Goal: Task Accomplishment & Management: Manage account settings

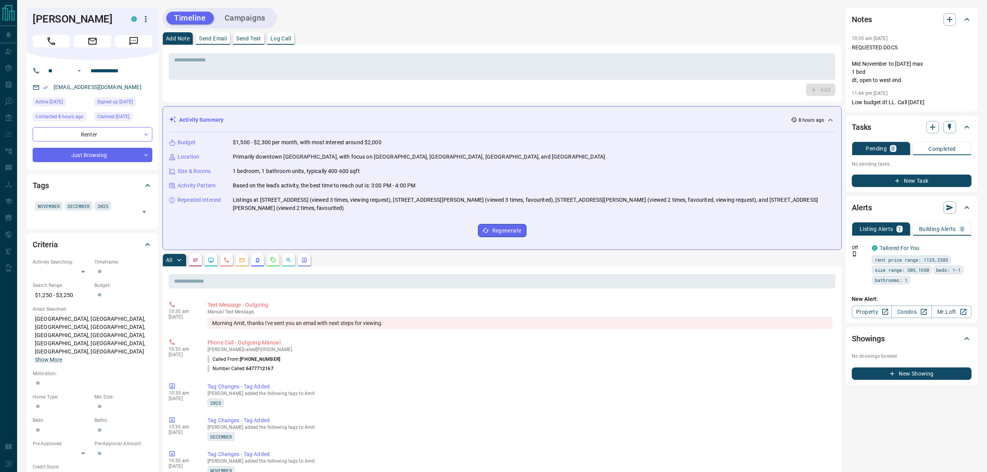
click at [296, 120] on div "Activity Summary 8 hours ago" at bounding box center [497, 120] width 657 height 8
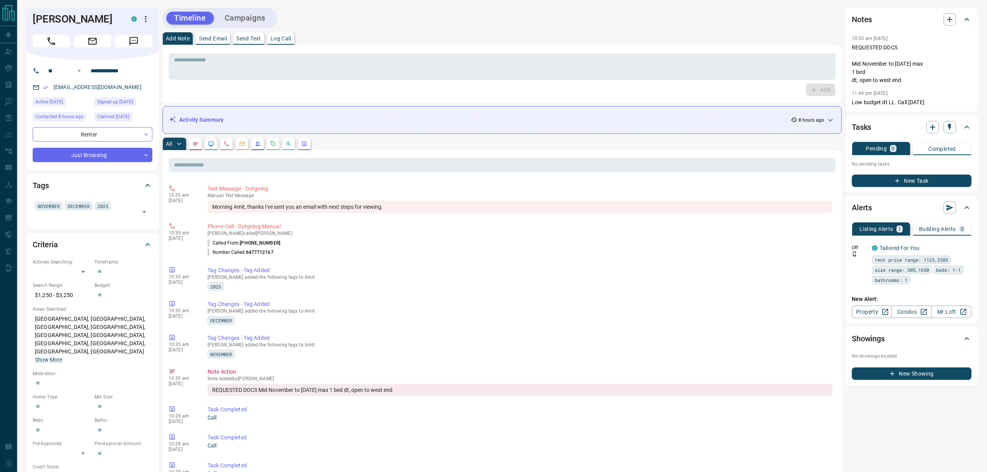
click at [296, 119] on div "Activity Summary 8 hours ago" at bounding box center [497, 120] width 657 height 8
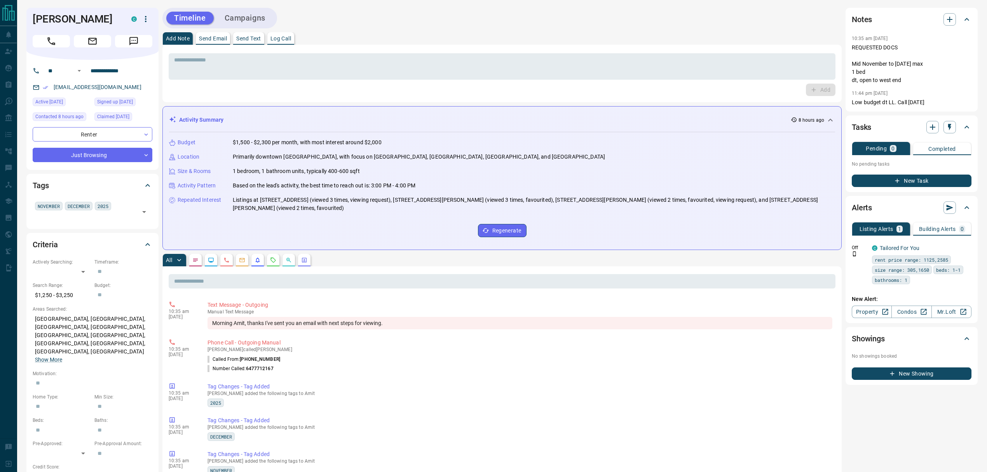
click at [296, 119] on div "Activity Summary 8 hours ago" at bounding box center [497, 120] width 657 height 8
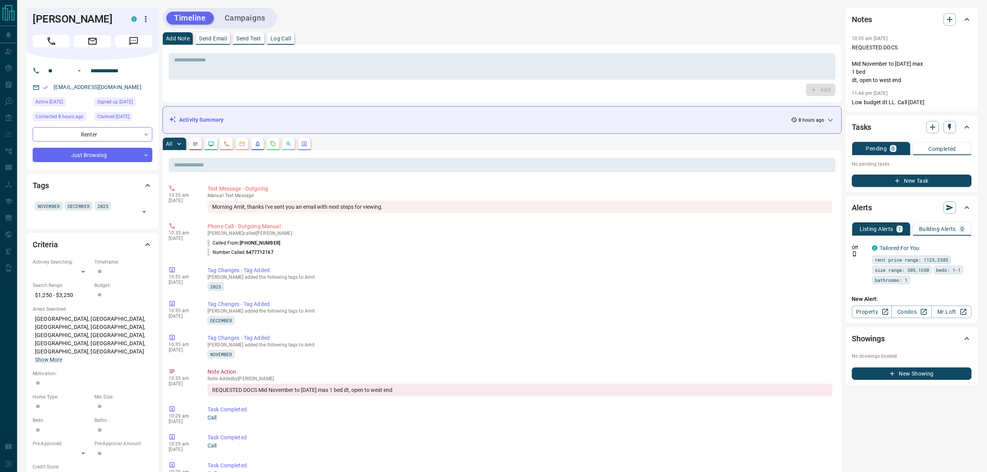
click at [296, 119] on div "Activity Summary 8 hours ago" at bounding box center [497, 120] width 657 height 8
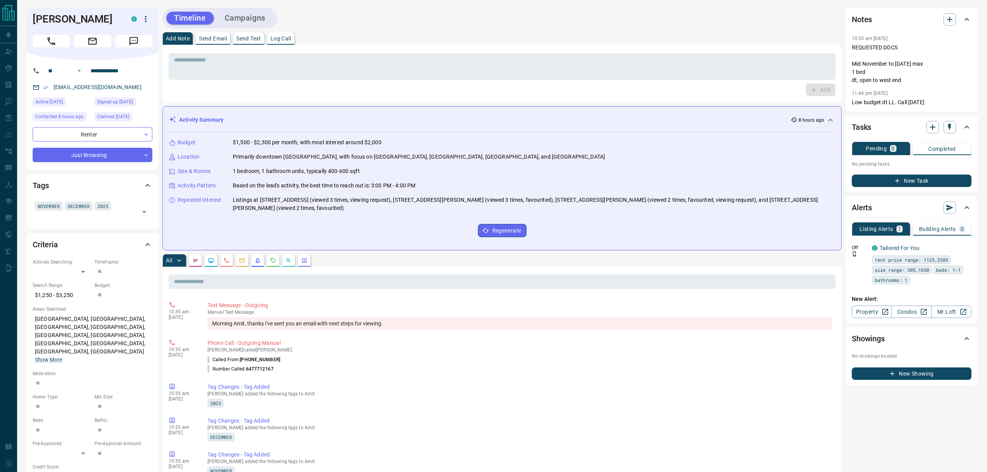
click at [296, 119] on div "Activity Summary 8 hours ago" at bounding box center [497, 120] width 657 height 8
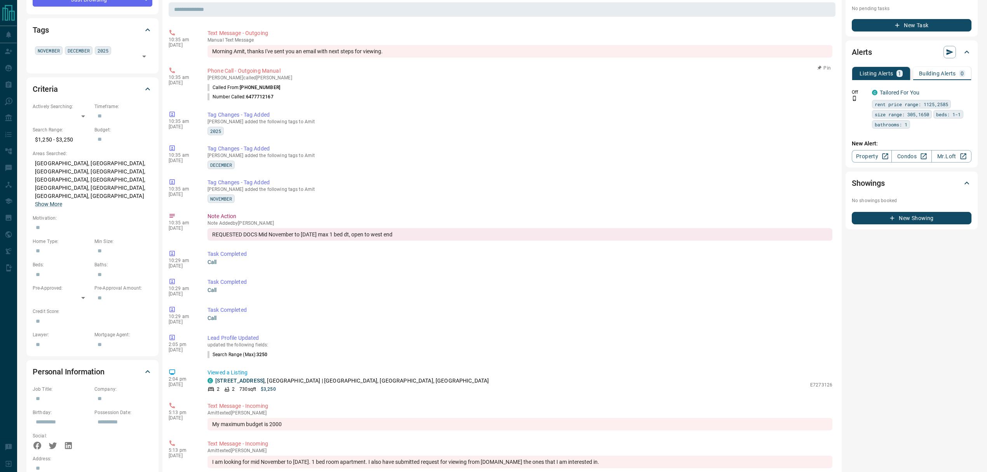
scroll to position [52, 0]
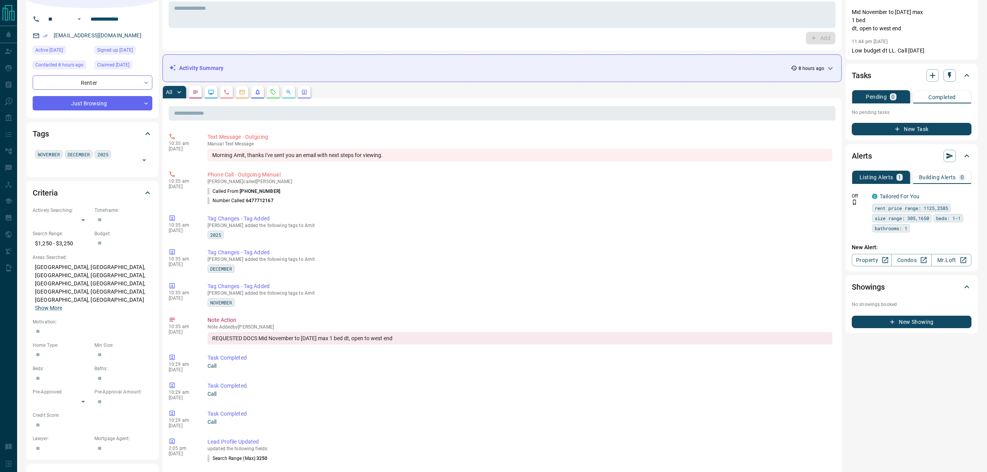
click at [272, 100] on div "​ 10:35 am [DATE] Text Message - Outgoing manual Text Message Morning Amit, tha…" at bounding box center [501, 429] width 679 height 662
click at [272, 95] on icon "Requests" at bounding box center [273, 92] width 6 height 6
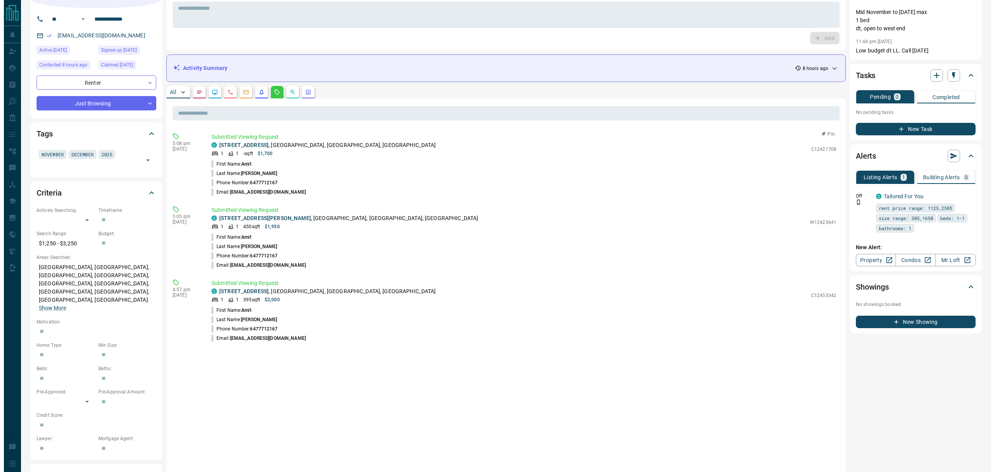
scroll to position [0, 0]
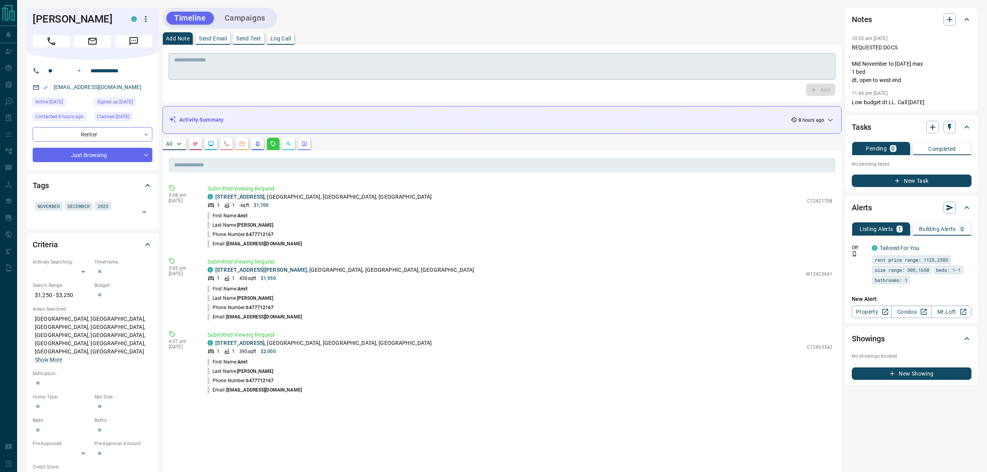
click at [471, 69] on textarea at bounding box center [502, 67] width 656 height 20
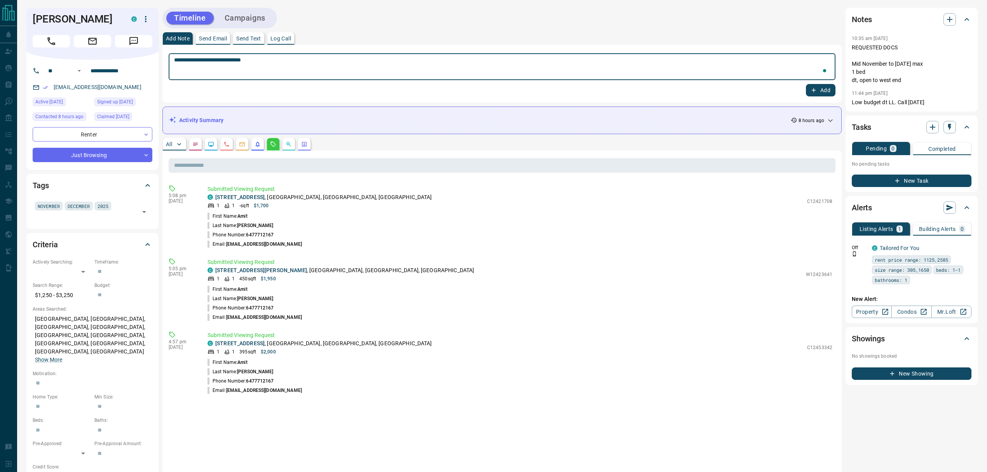
paste textarea "**********"
click at [389, 309] on li "Phone Number: [PHONE_NUMBER]" at bounding box center [520, 307] width 625 height 9
click at [311, 74] on textarea "**********" at bounding box center [502, 67] width 656 height 20
type textarea "**********"
click at [832, 87] on button "Add" at bounding box center [821, 90] width 30 height 12
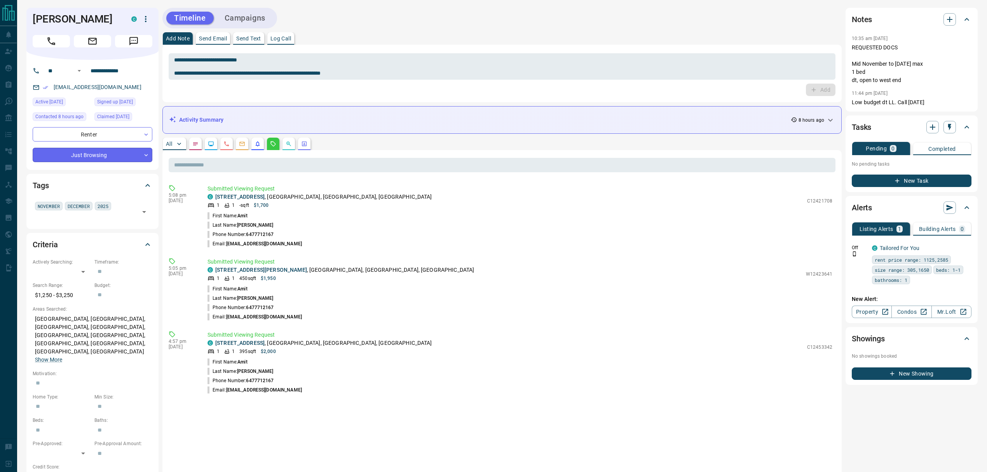
click at [116, 160] on body "**********" at bounding box center [493, 416] width 987 height 832
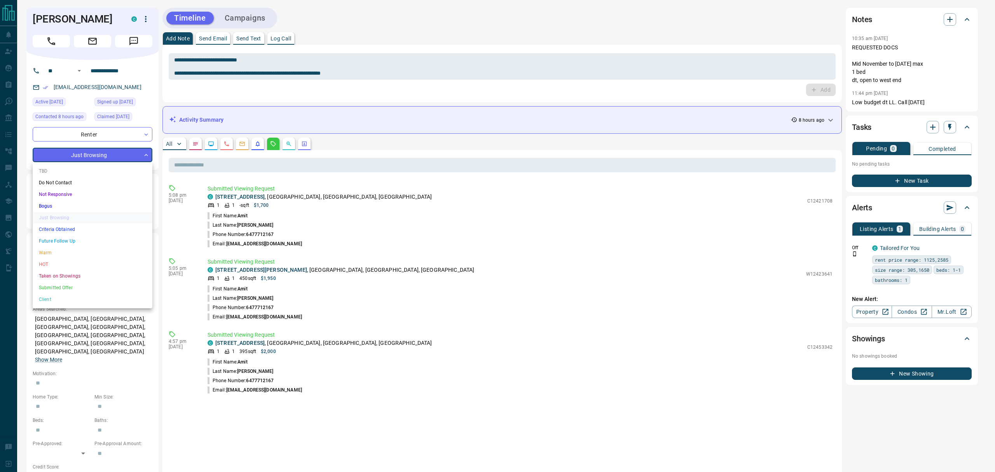
click at [49, 251] on li "Warm" at bounding box center [93, 253] width 120 height 12
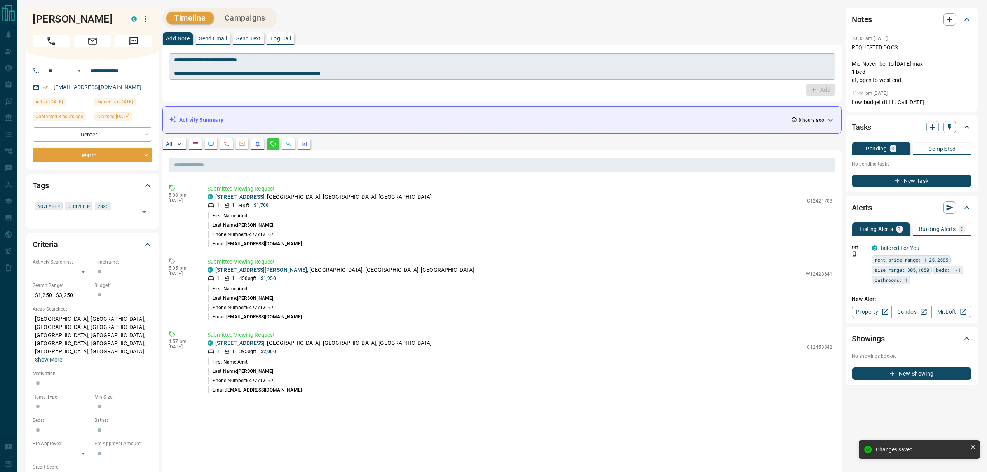
type input "*"
click at [263, 44] on button "Send Text" at bounding box center [248, 38] width 31 height 12
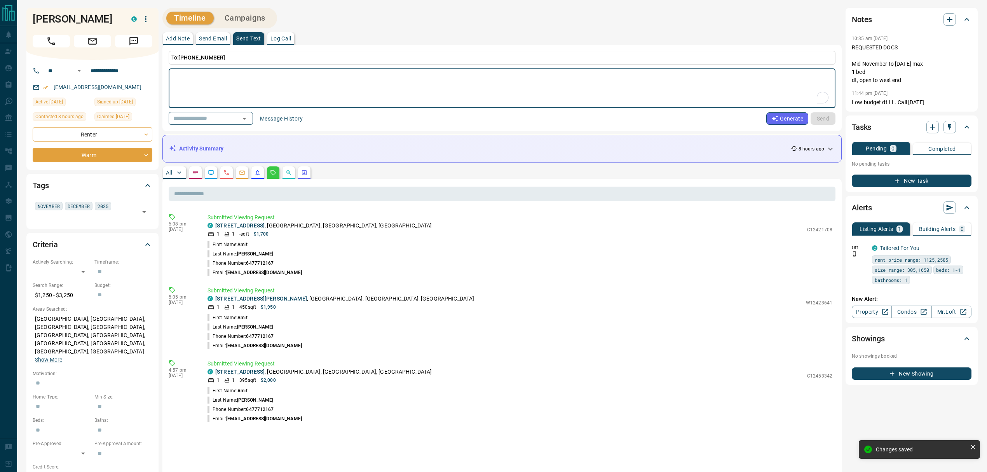
click at [281, 115] on button "Message History" at bounding box center [281, 118] width 52 height 12
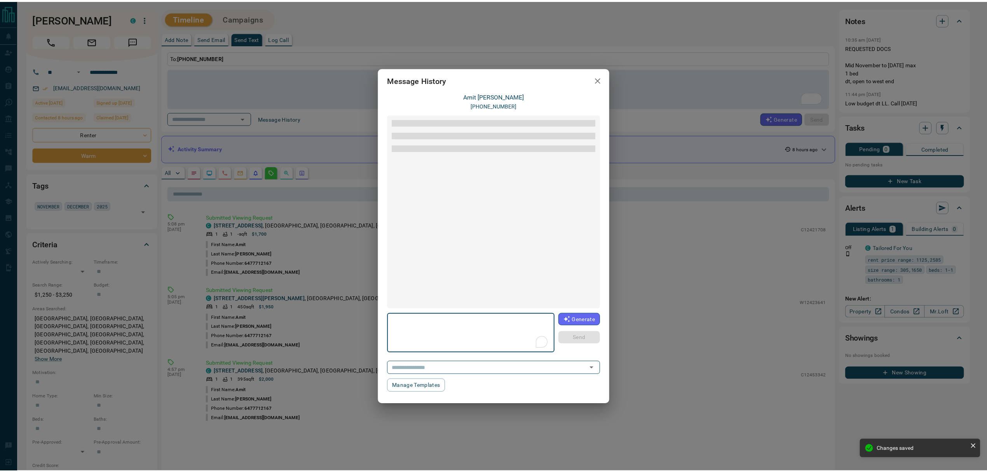
scroll to position [75, 0]
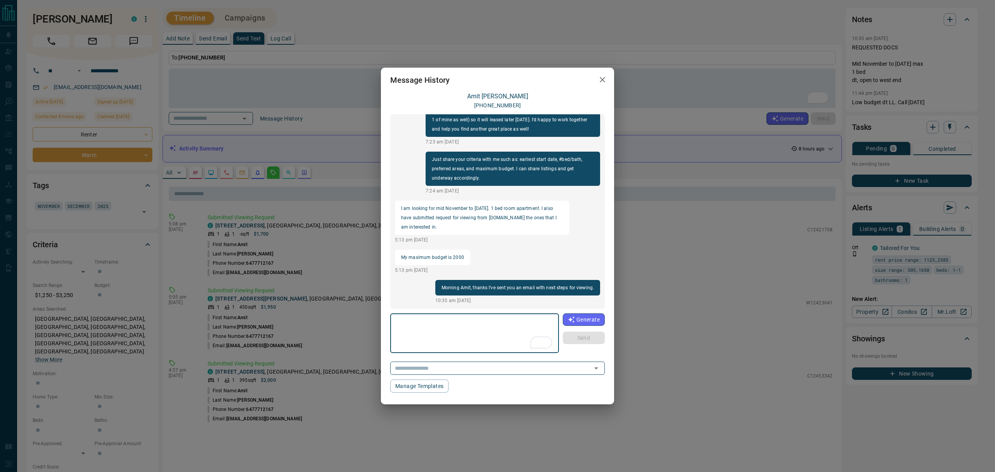
click at [664, 269] on div "Message History [PERSON_NAME] [PHONE_NUMBER] Hi Ajay, I found your contact for …" at bounding box center [497, 236] width 995 height 472
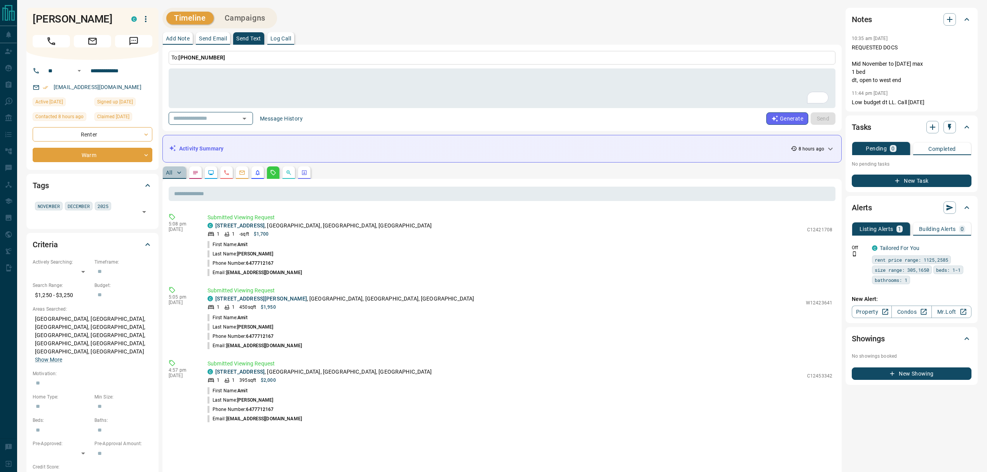
click at [168, 171] on p "All" at bounding box center [169, 172] width 6 height 5
